Goal: Transaction & Acquisition: Download file/media

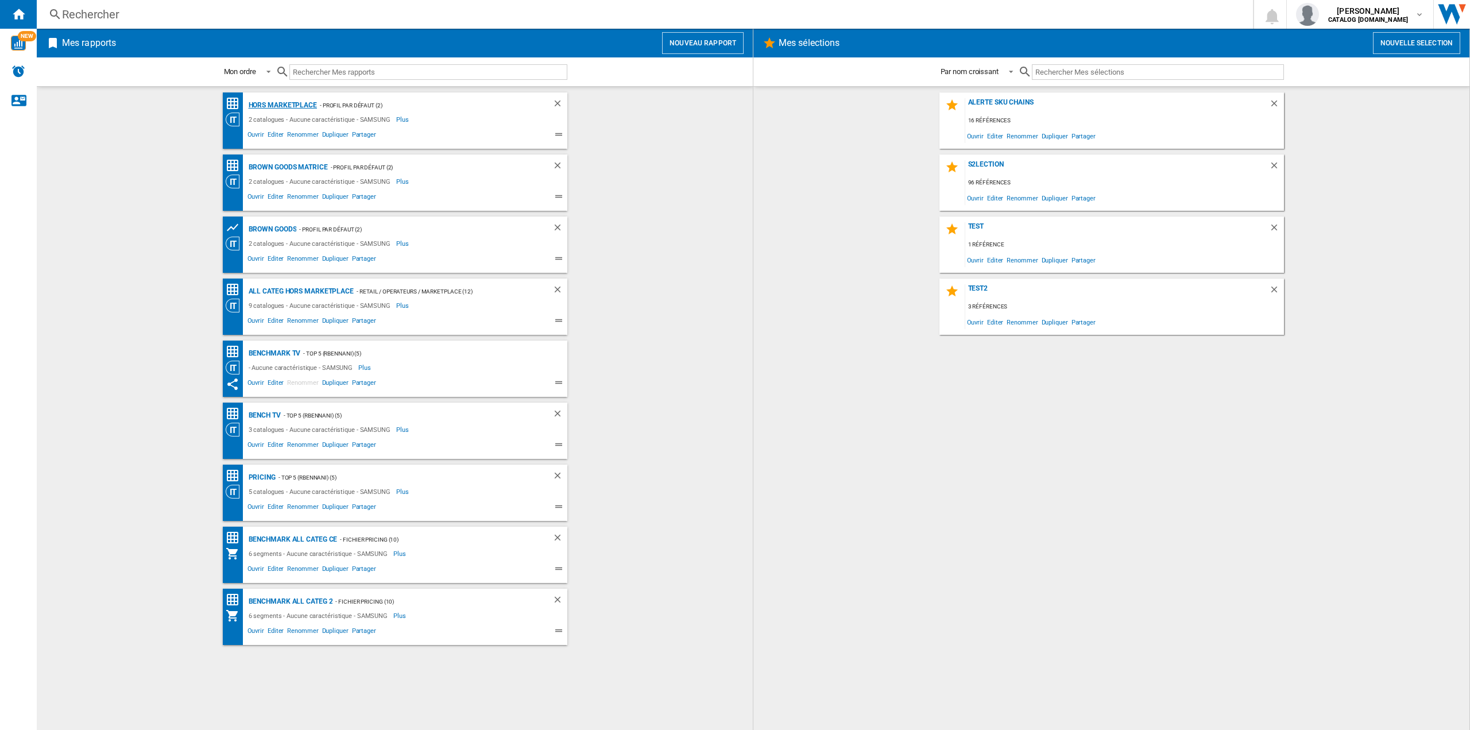
click at [296, 106] on div "Hors Marketplace" at bounding box center [281, 105] width 71 height 14
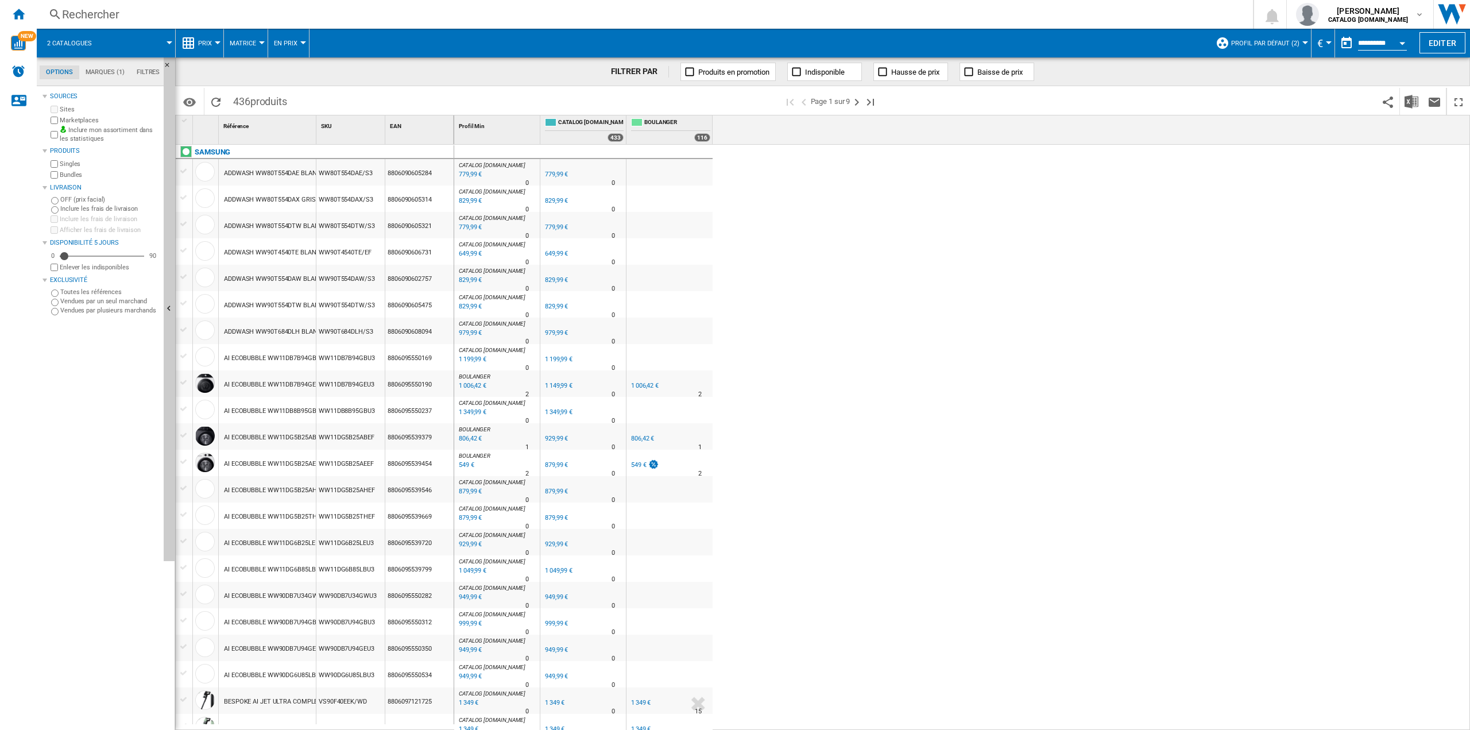
click at [1276, 54] on button "Profil par défaut (2)" at bounding box center [1268, 43] width 74 height 29
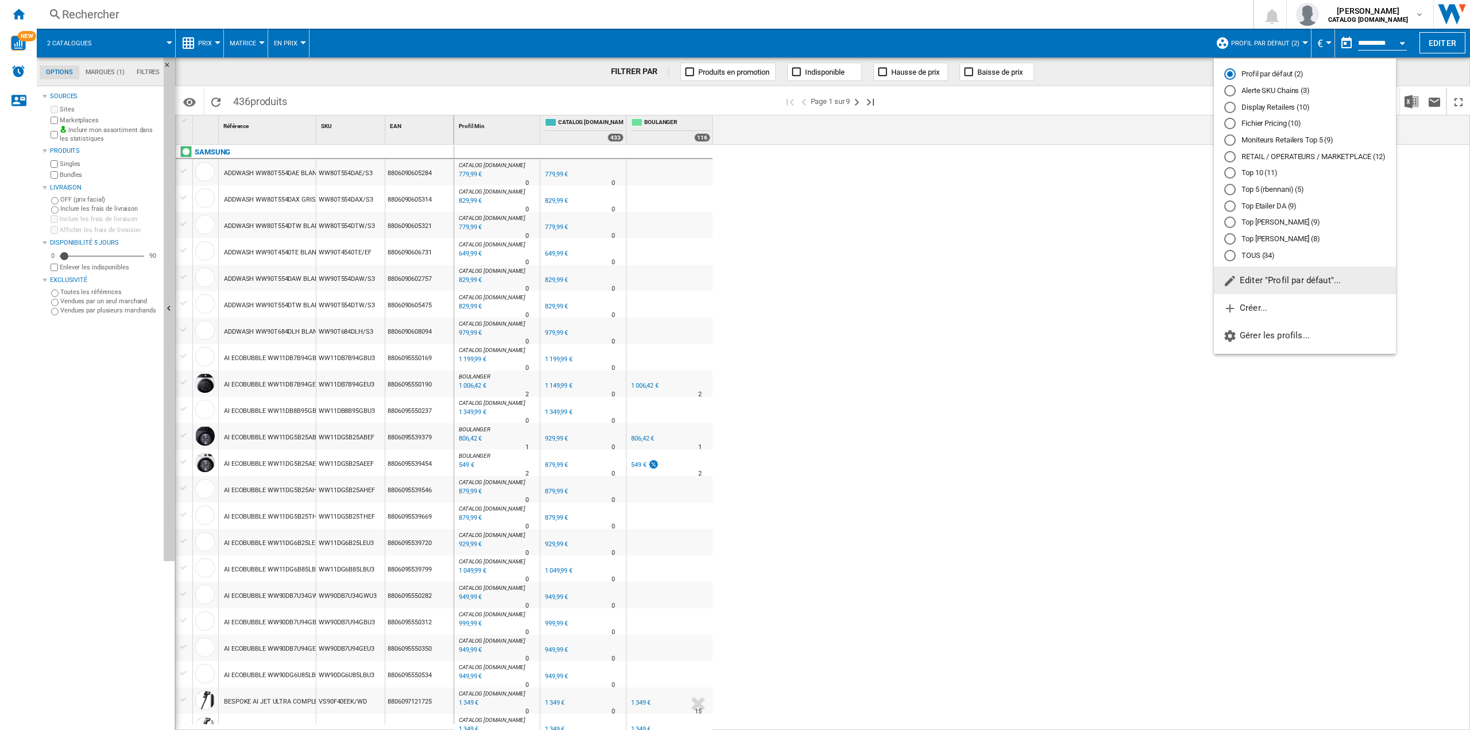
click at [1278, 202] on md-radio-button "Top Etailer DA (9)" at bounding box center [1305, 205] width 161 height 11
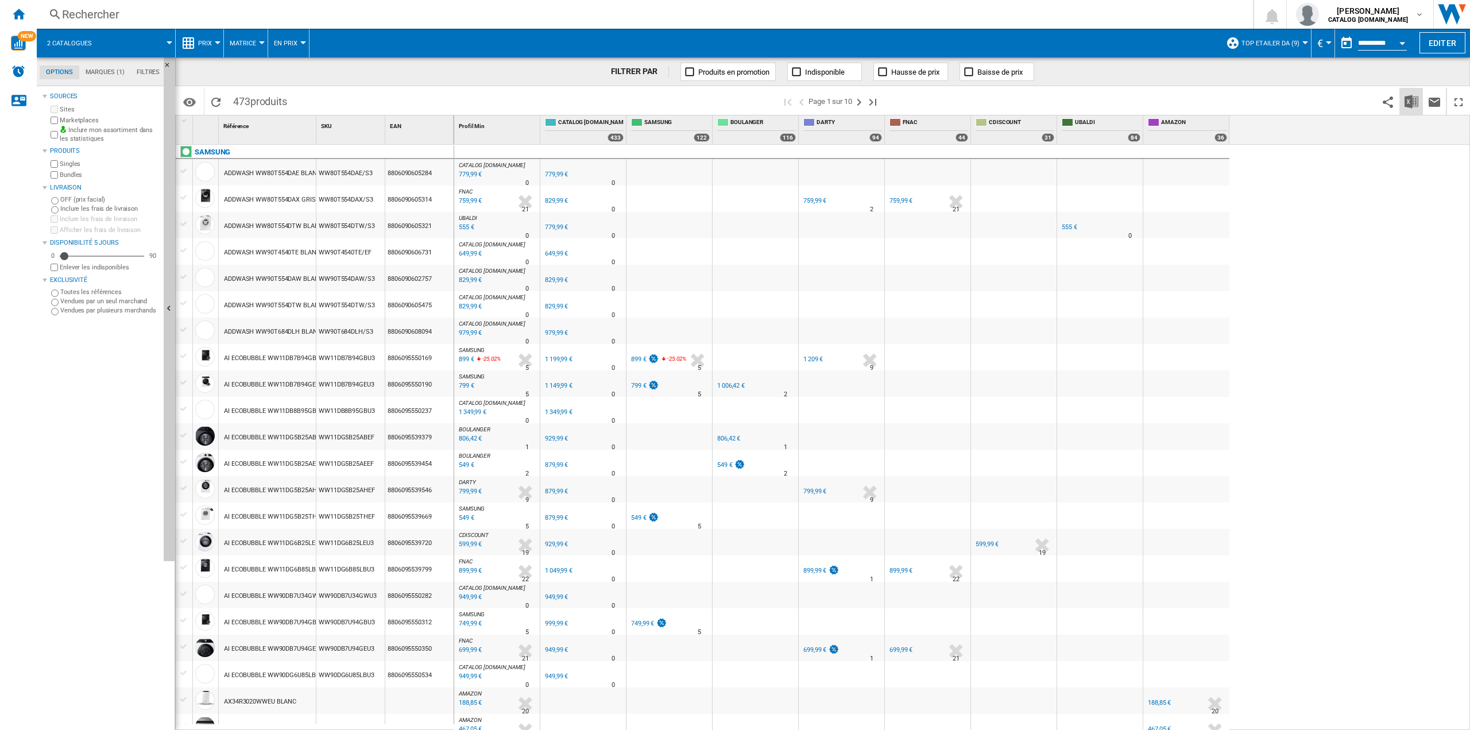
click at [1413, 102] on img "Télécharger au format Excel" at bounding box center [1412, 102] width 14 height 14
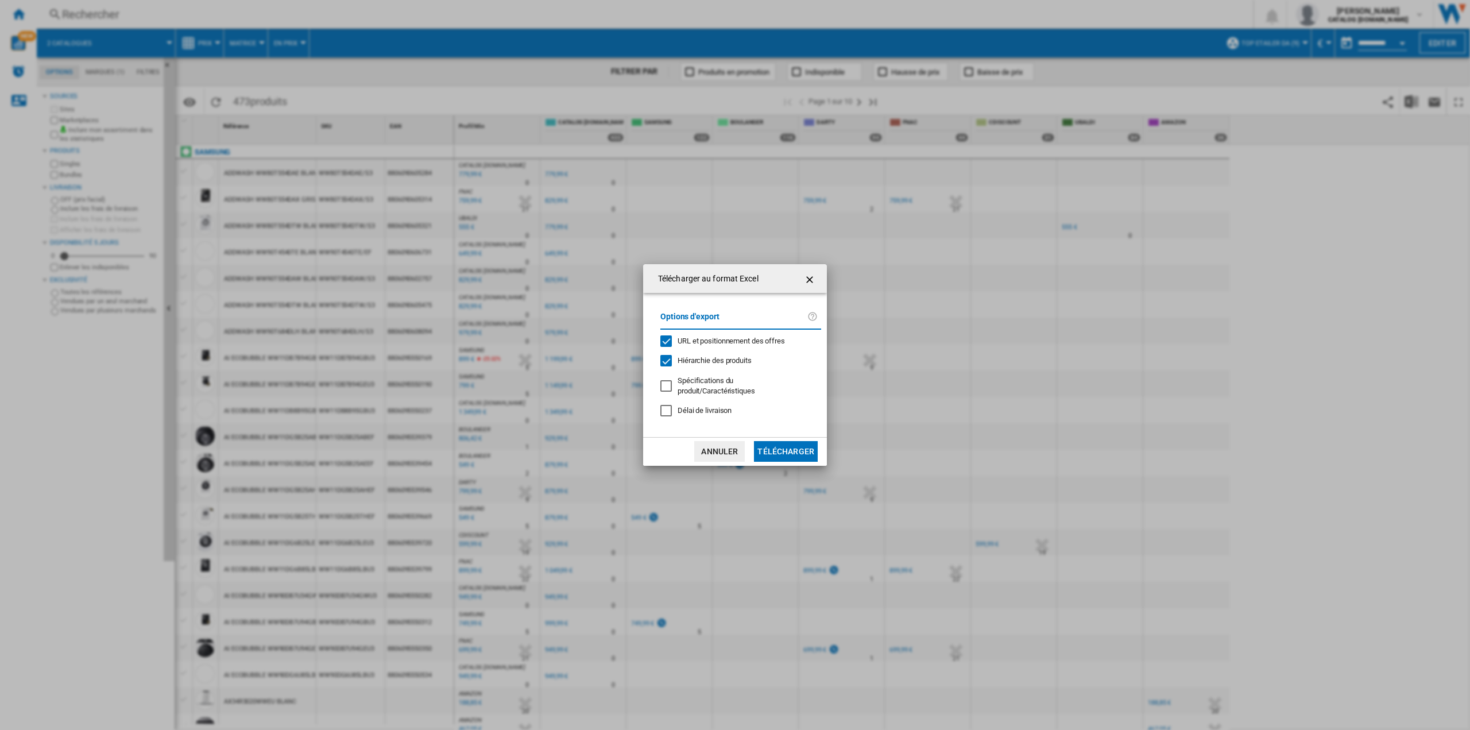
click at [726, 356] on md-checkbox "Hiérarchie des produits" at bounding box center [737, 361] width 152 height 11
click at [769, 446] on button "Télécharger" at bounding box center [786, 451] width 64 height 21
